Goal: Task Accomplishment & Management: Use online tool/utility

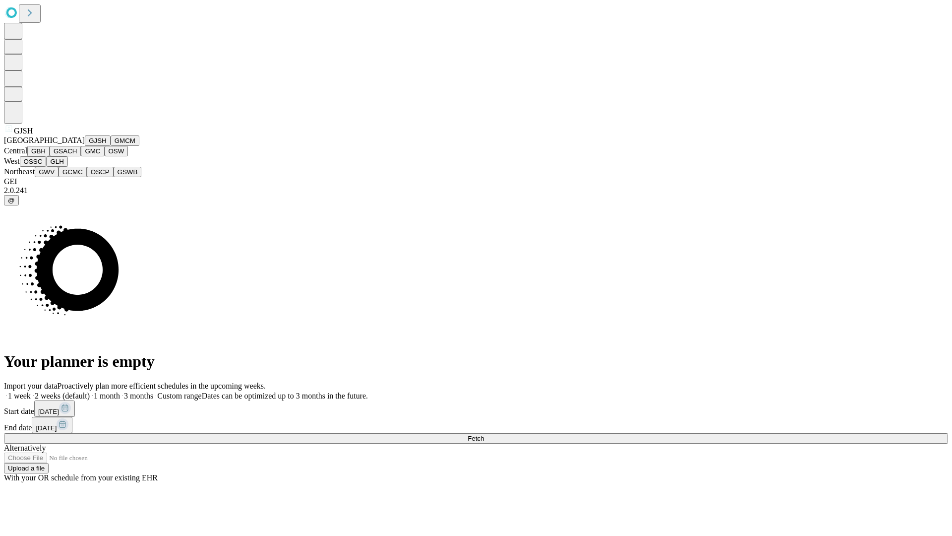
click at [85, 146] on button "GJSH" at bounding box center [98, 140] width 26 height 10
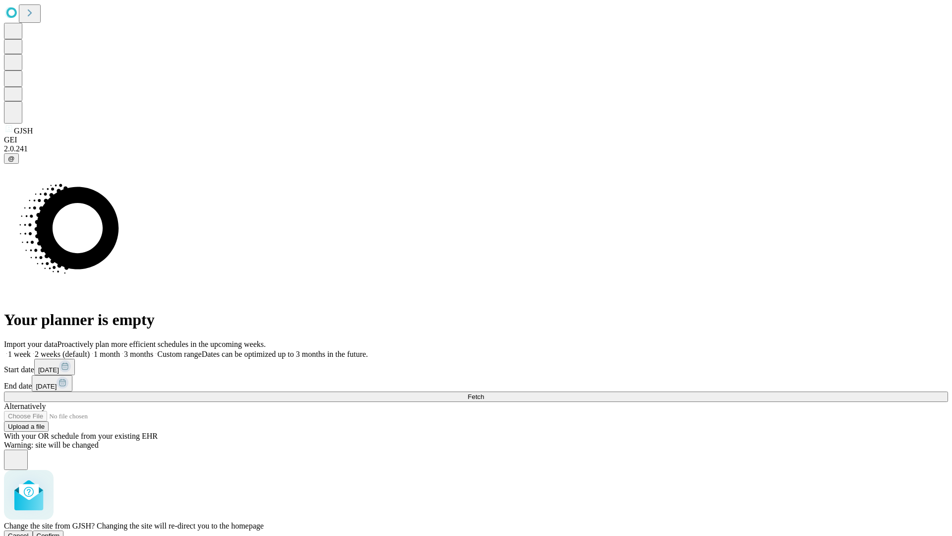
click at [60, 532] on span "Confirm" at bounding box center [48, 535] width 23 height 7
click at [31, 350] on label "1 week" at bounding box center [17, 354] width 27 height 8
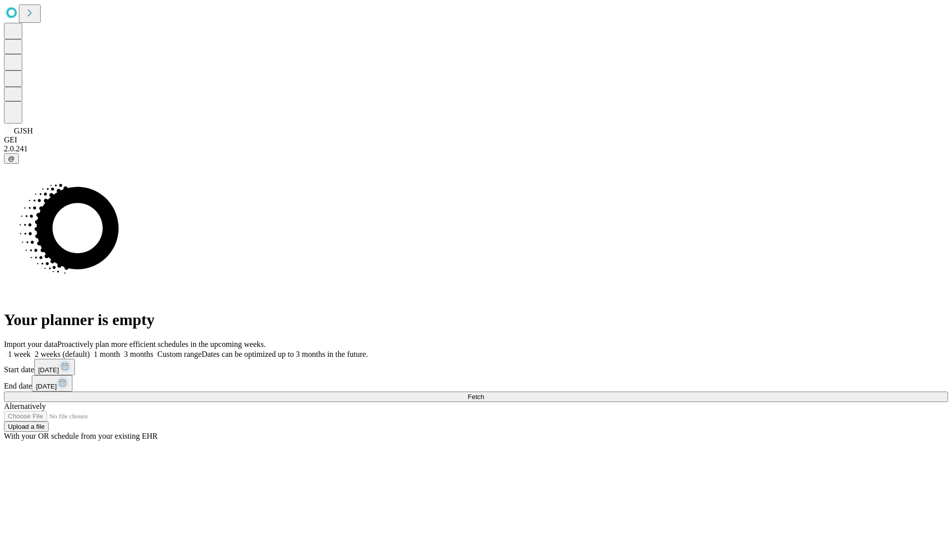
click at [484, 393] on span "Fetch" at bounding box center [476, 396] width 16 height 7
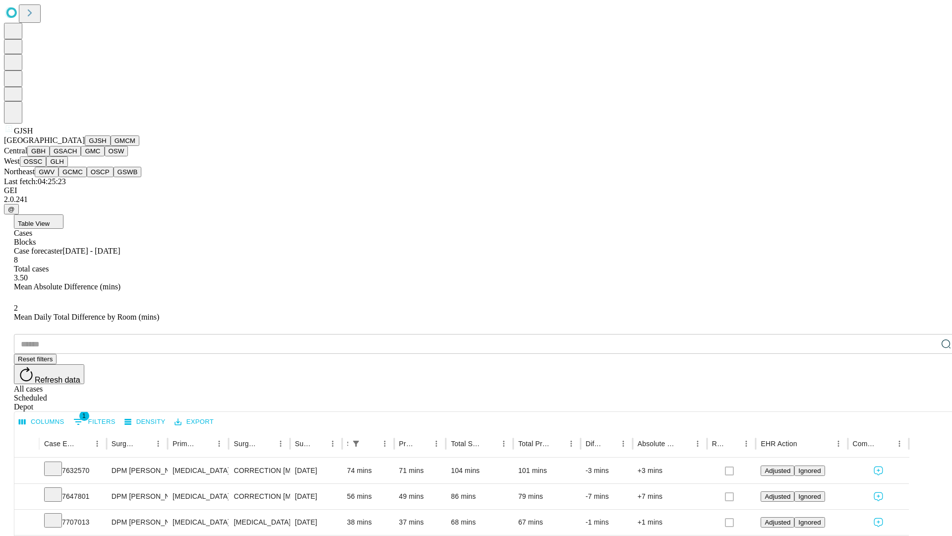
click at [111, 146] on button "GMCM" at bounding box center [125, 140] width 29 height 10
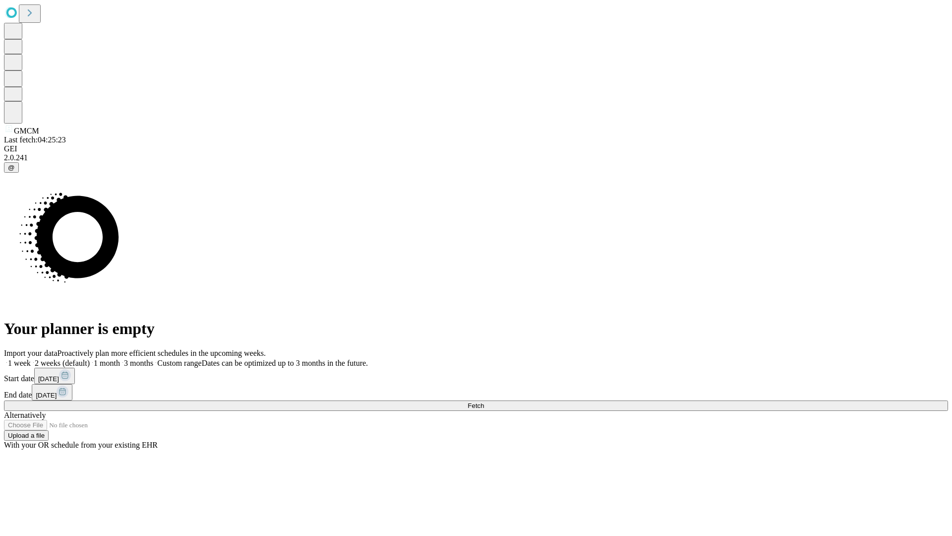
click at [31, 359] on label "1 week" at bounding box center [17, 363] width 27 height 8
click at [484, 402] on span "Fetch" at bounding box center [476, 405] width 16 height 7
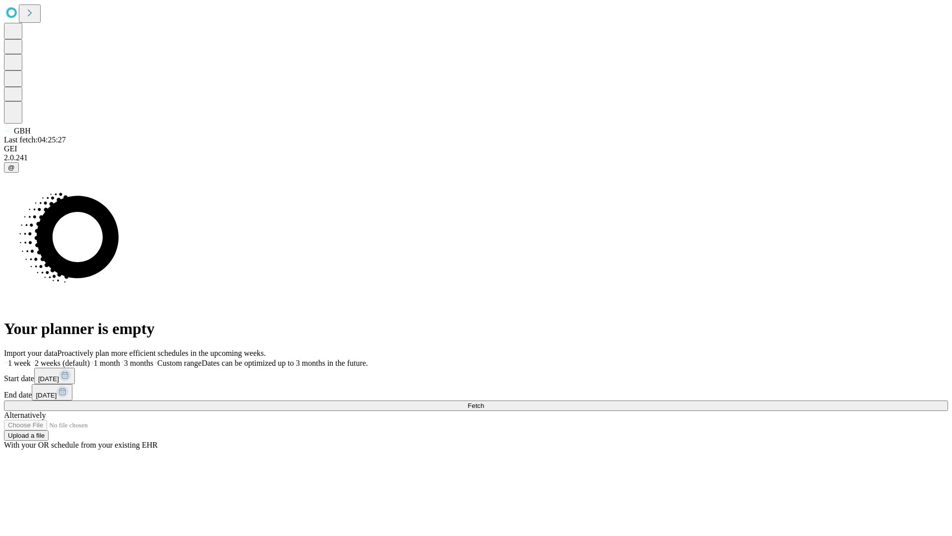
click at [31, 359] on label "1 week" at bounding box center [17, 363] width 27 height 8
click at [484, 402] on span "Fetch" at bounding box center [476, 405] width 16 height 7
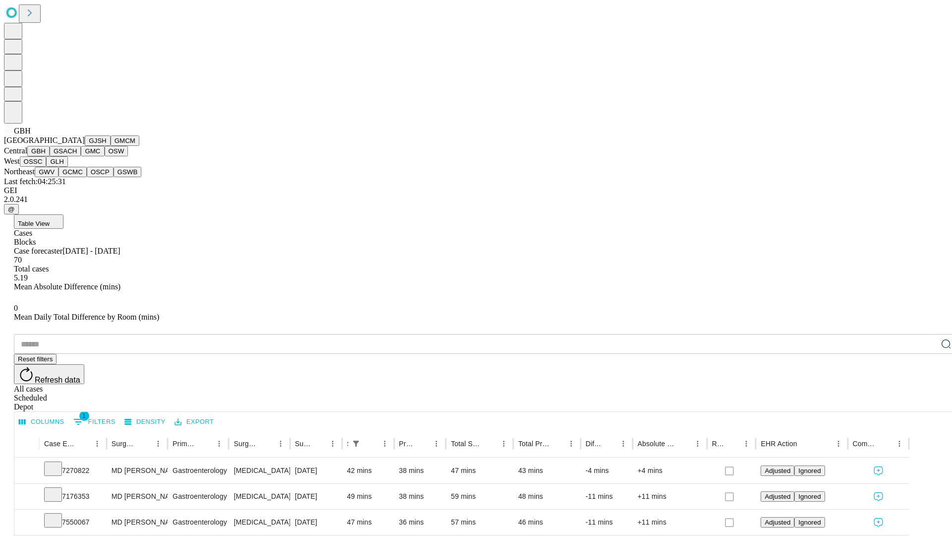
click at [77, 156] on button "GSACH" at bounding box center [65, 151] width 31 height 10
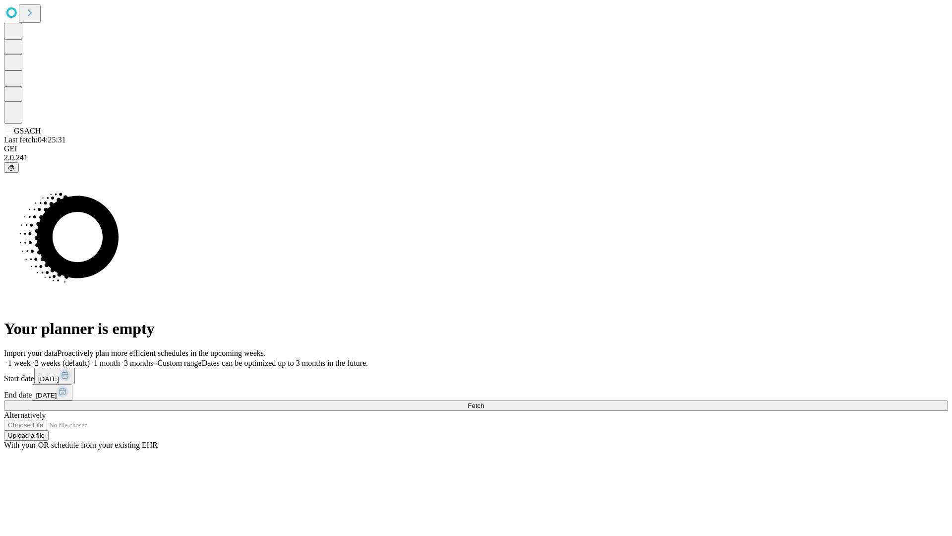
click at [484, 402] on span "Fetch" at bounding box center [476, 405] width 16 height 7
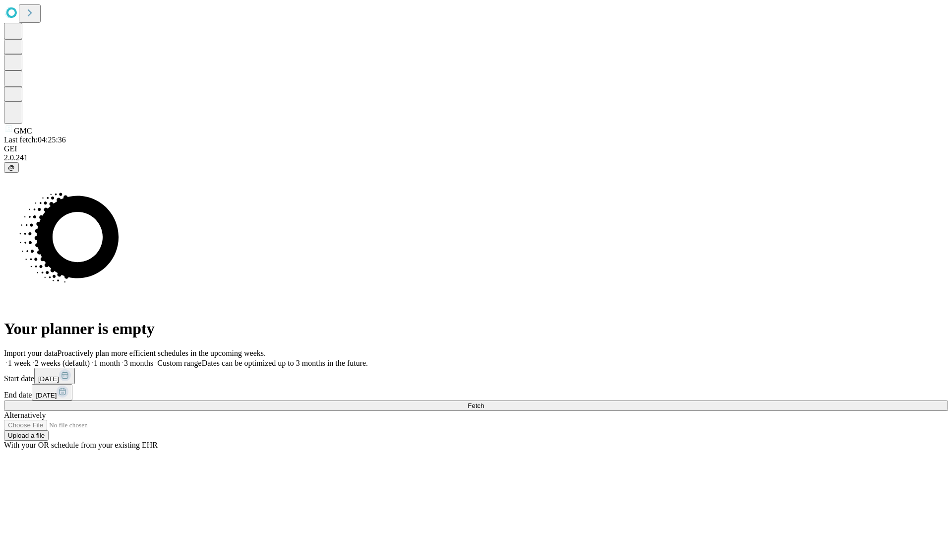
click at [31, 359] on label "1 week" at bounding box center [17, 363] width 27 height 8
click at [484, 402] on span "Fetch" at bounding box center [476, 405] width 16 height 7
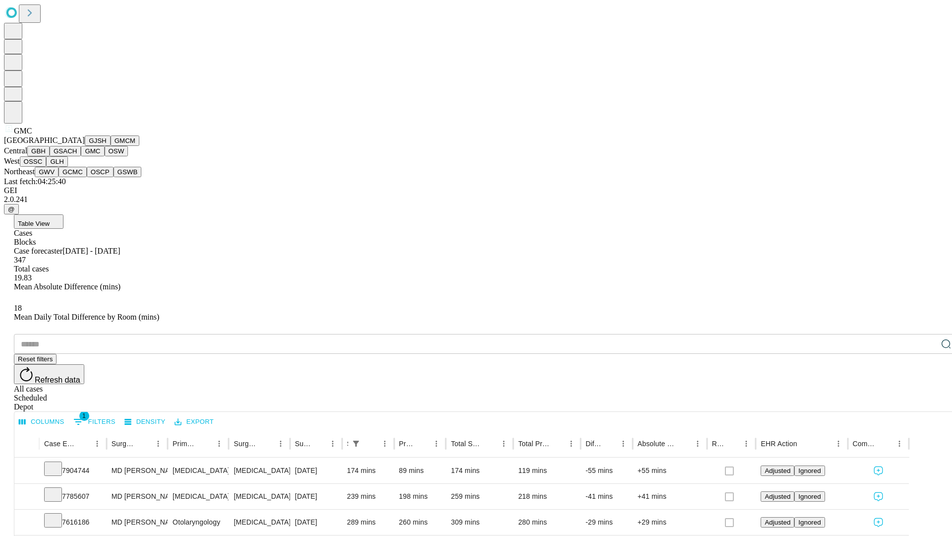
click at [105, 156] on button "OSW" at bounding box center [117, 151] width 24 height 10
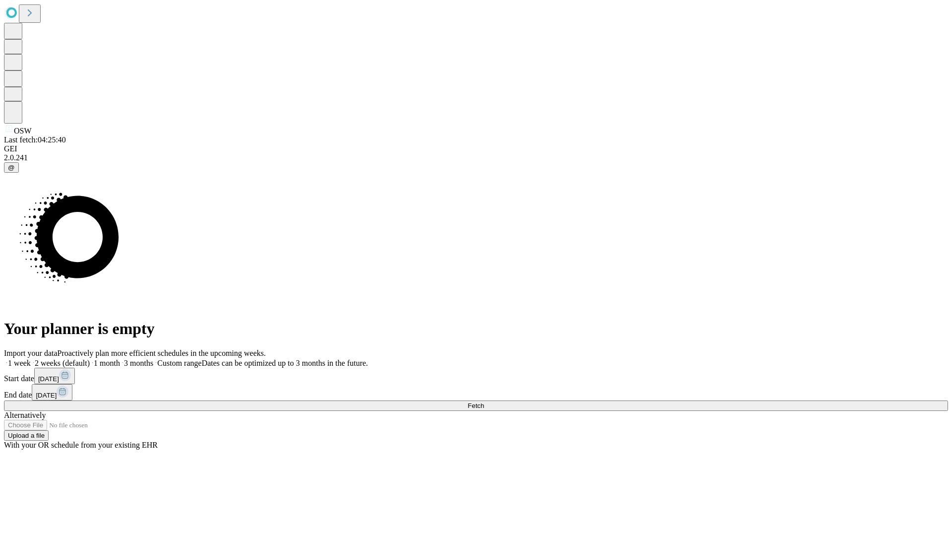
click at [31, 359] on label "1 week" at bounding box center [17, 363] width 27 height 8
click at [484, 402] on span "Fetch" at bounding box center [476, 405] width 16 height 7
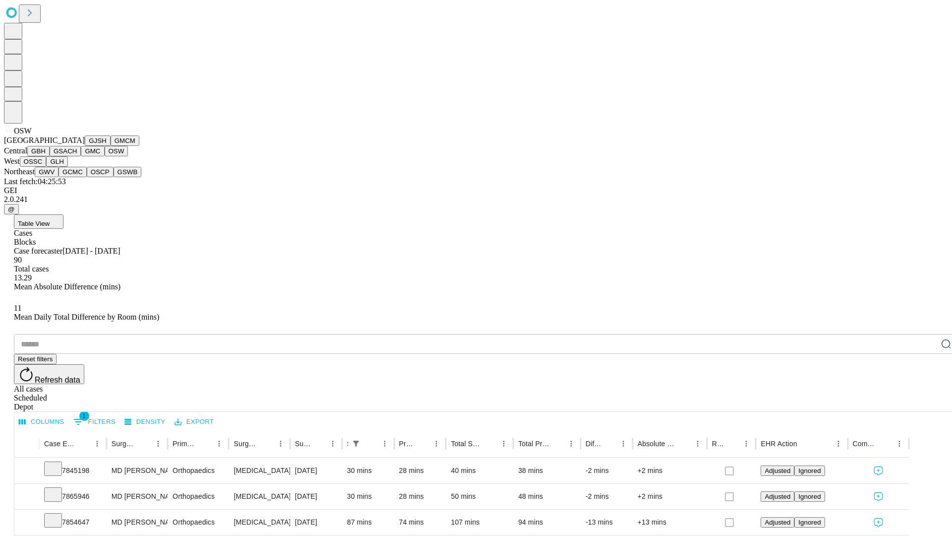
click at [47, 167] on button "OSSC" at bounding box center [33, 161] width 27 height 10
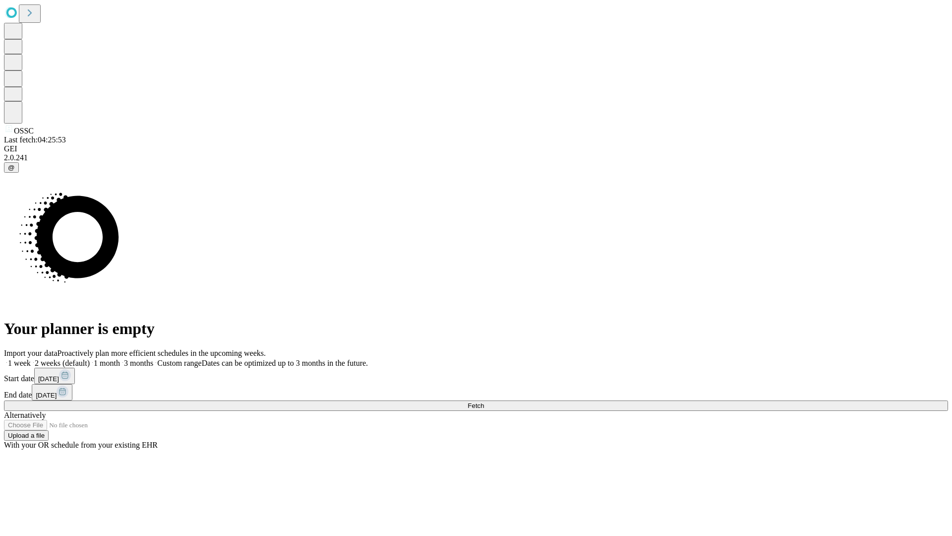
click at [31, 359] on label "1 week" at bounding box center [17, 363] width 27 height 8
click at [484, 402] on span "Fetch" at bounding box center [476, 405] width 16 height 7
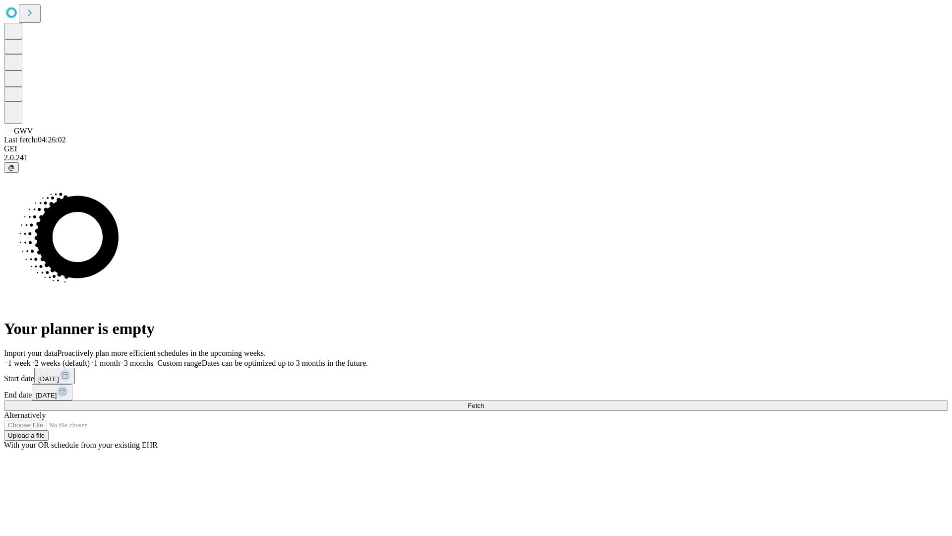
click at [484, 402] on span "Fetch" at bounding box center [476, 405] width 16 height 7
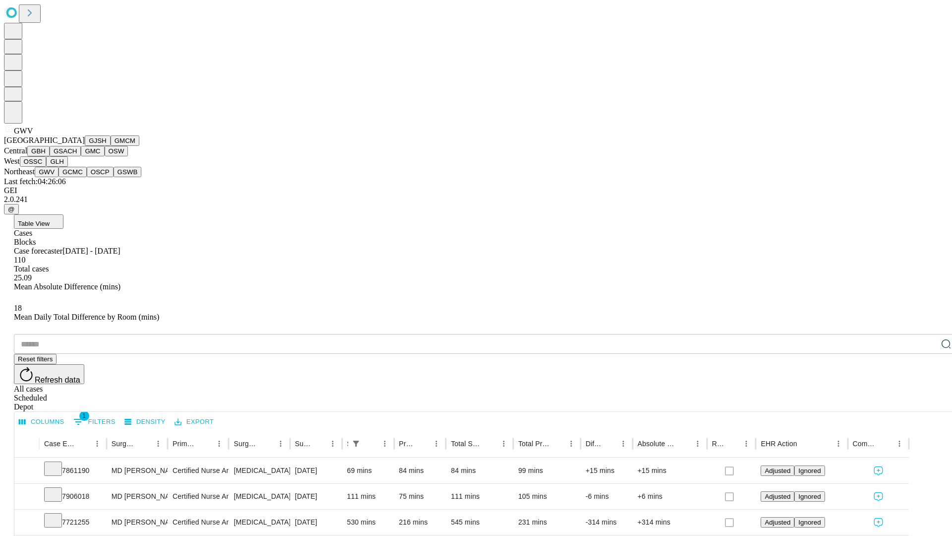
click at [77, 177] on button "GCMC" at bounding box center [73, 172] width 28 height 10
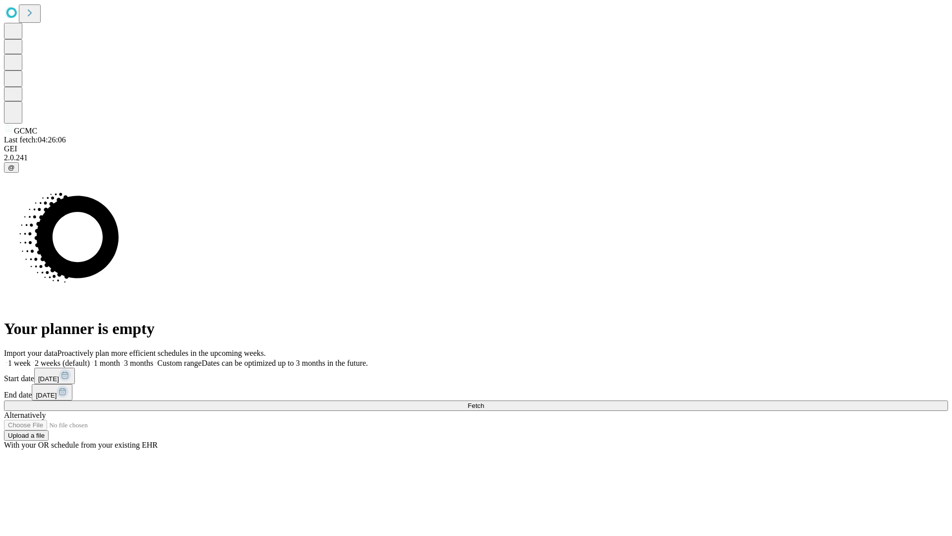
click at [31, 359] on label "1 week" at bounding box center [17, 363] width 27 height 8
click at [484, 402] on span "Fetch" at bounding box center [476, 405] width 16 height 7
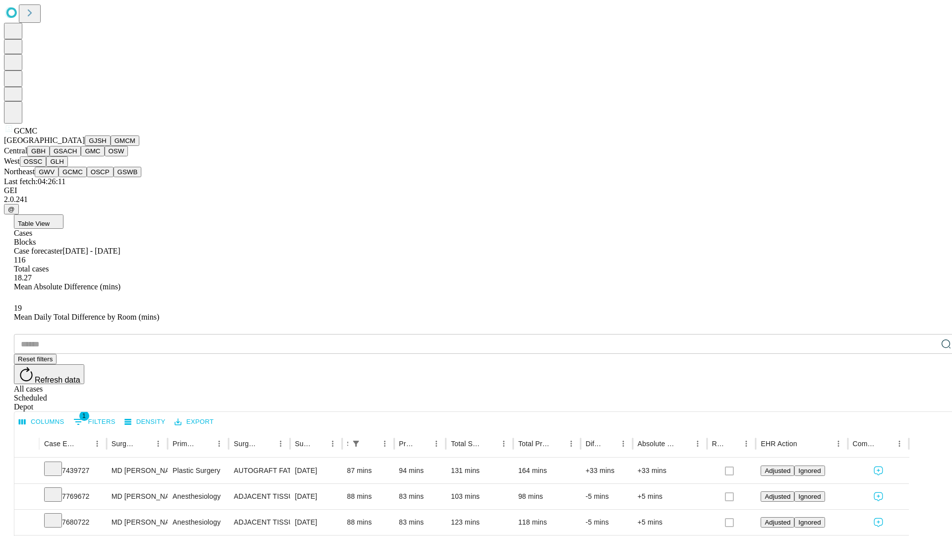
click at [87, 177] on button "OSCP" at bounding box center [100, 172] width 27 height 10
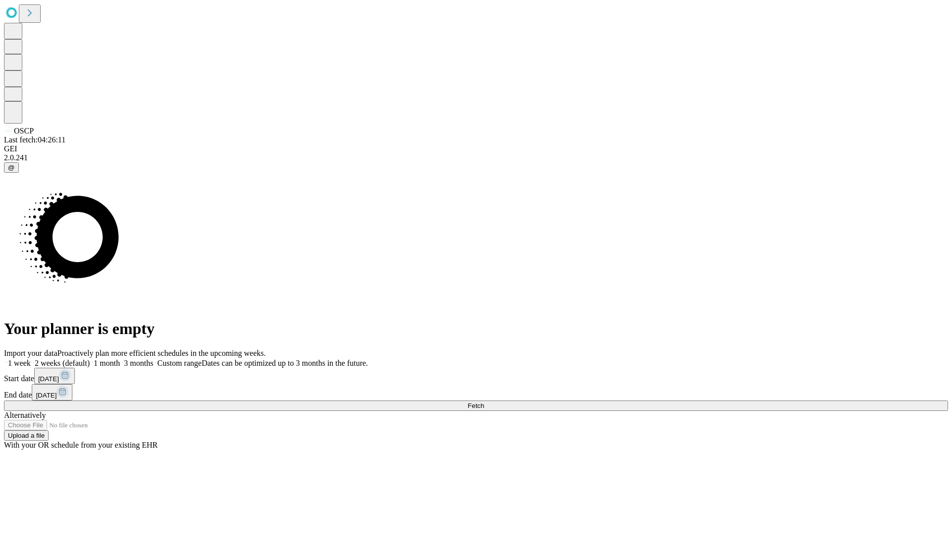
click at [31, 359] on label "1 week" at bounding box center [17, 363] width 27 height 8
click at [484, 402] on span "Fetch" at bounding box center [476, 405] width 16 height 7
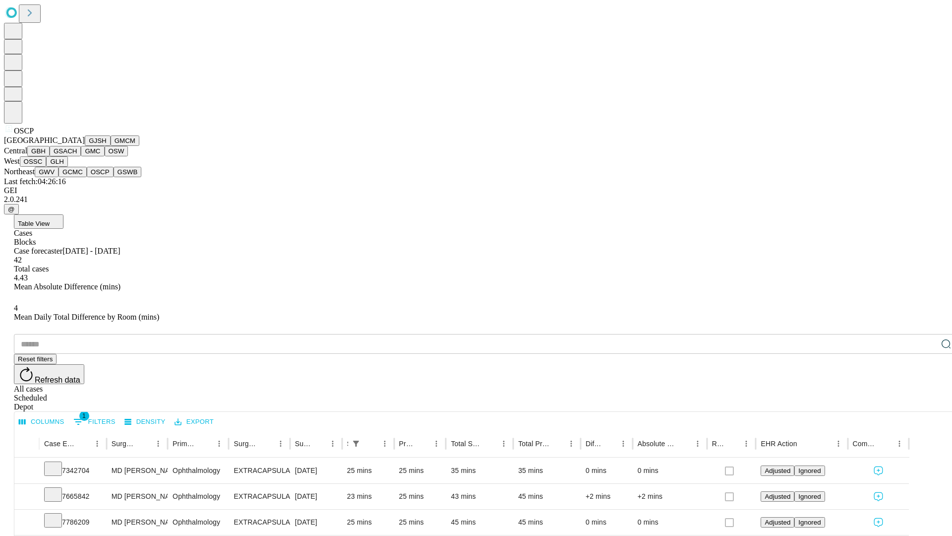
click at [114, 177] on button "GSWB" at bounding box center [128, 172] width 28 height 10
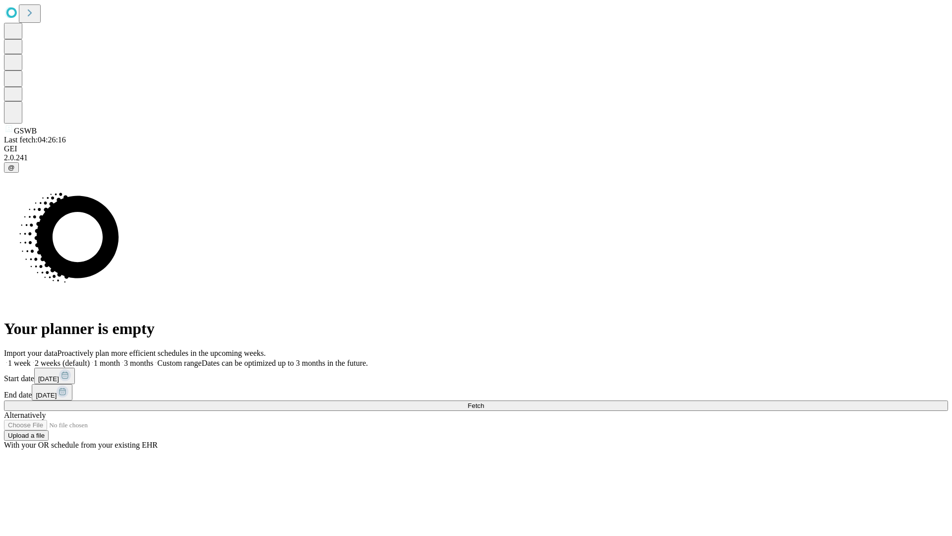
click at [484, 402] on span "Fetch" at bounding box center [476, 405] width 16 height 7
